Goal: Transaction & Acquisition: Book appointment/travel/reservation

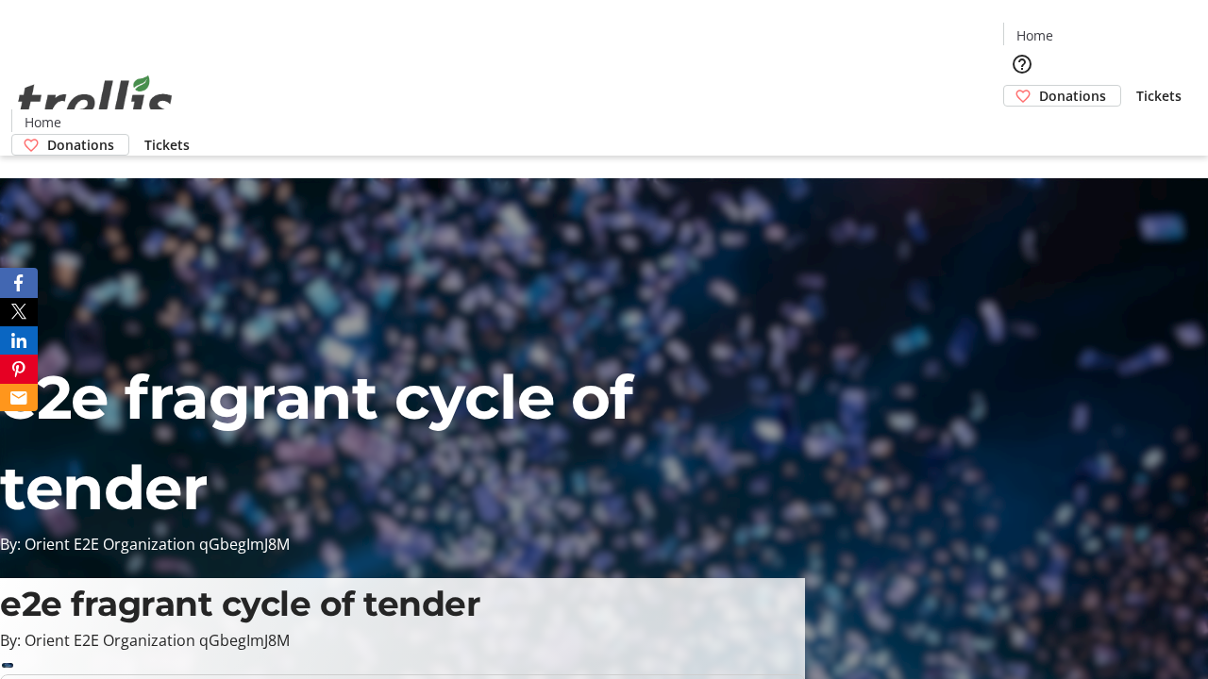
click at [1136, 86] on span "Tickets" at bounding box center [1158, 96] width 45 height 20
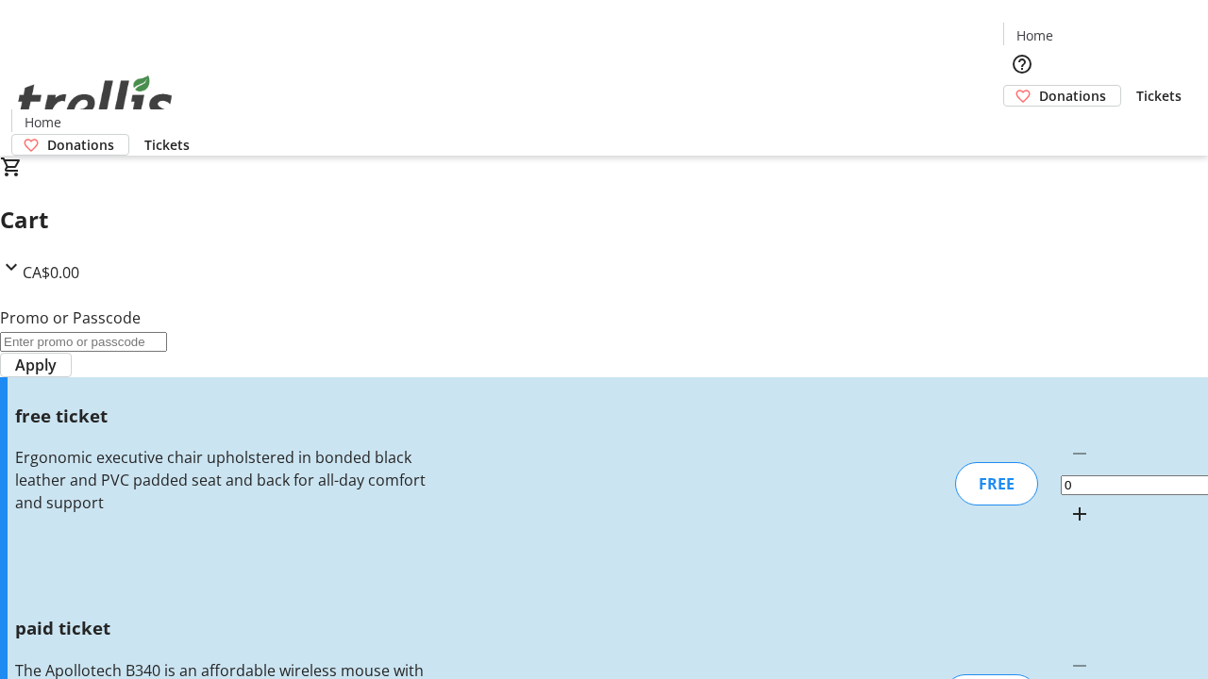
click at [1068, 503] on mat-icon "Increment by one" at bounding box center [1079, 514] width 23 height 23
type input "1"
